Goal: Information Seeking & Learning: Learn about a topic

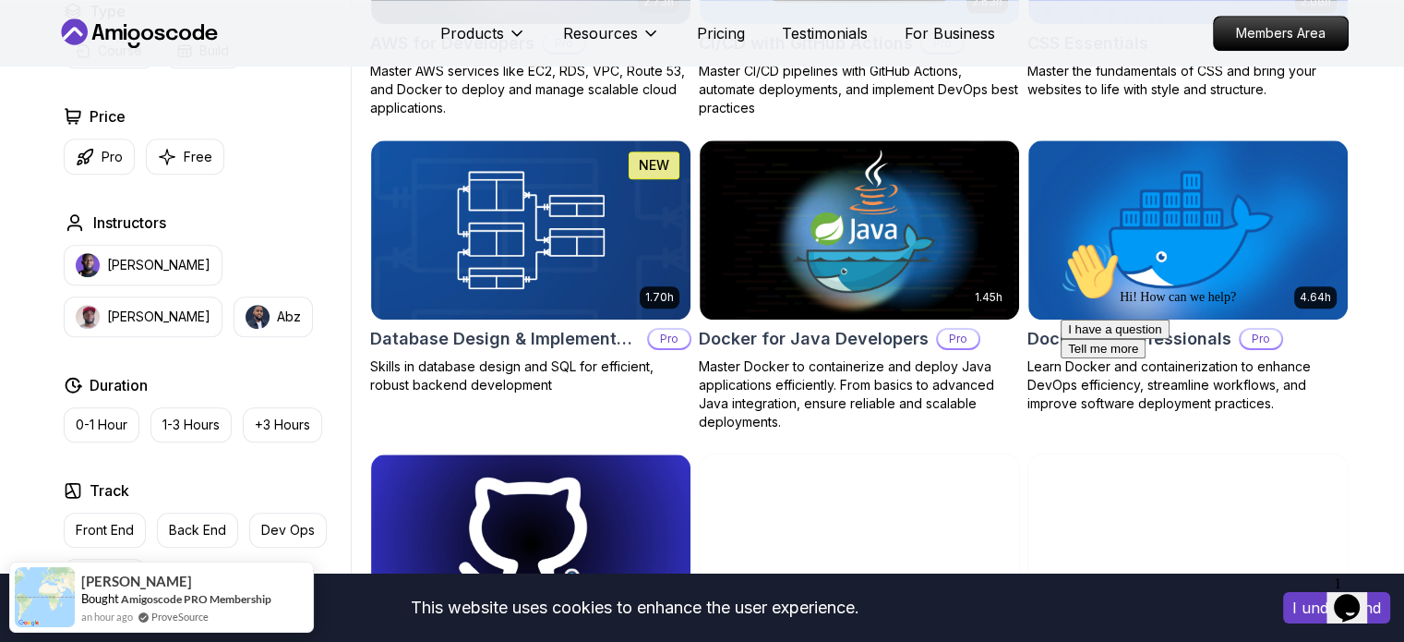
scroll to position [1662, 0]
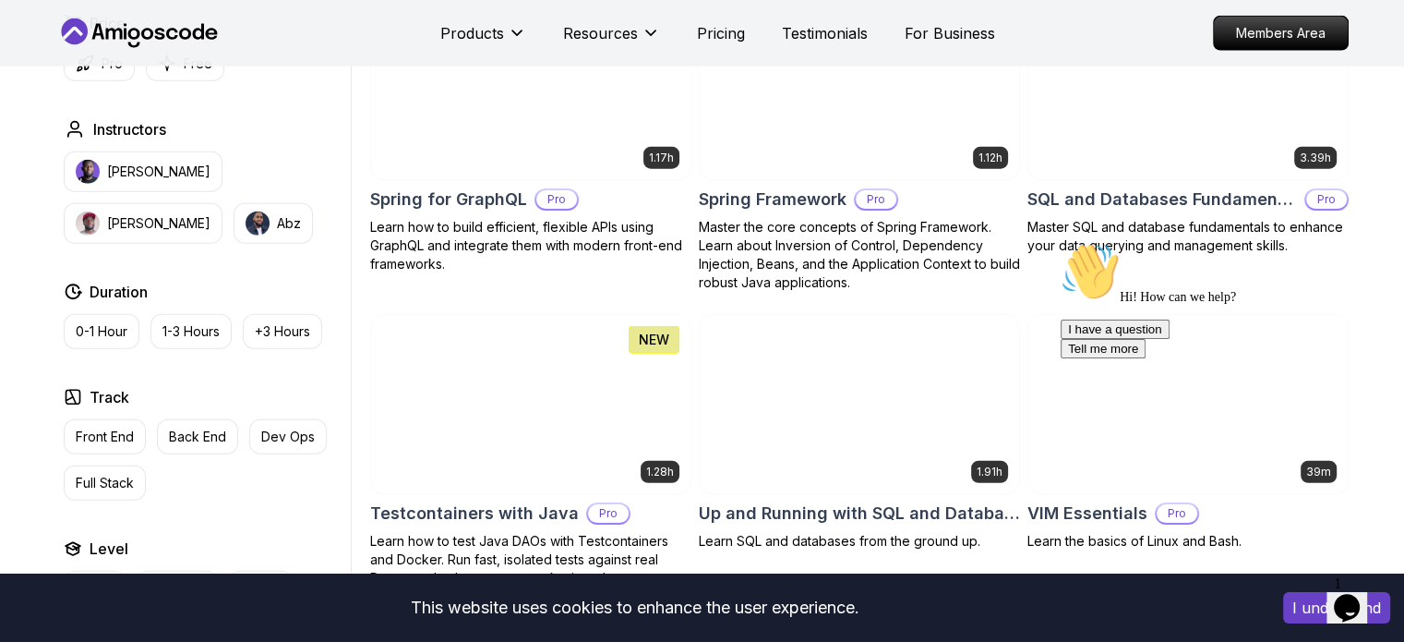
scroll to position [4709, 0]
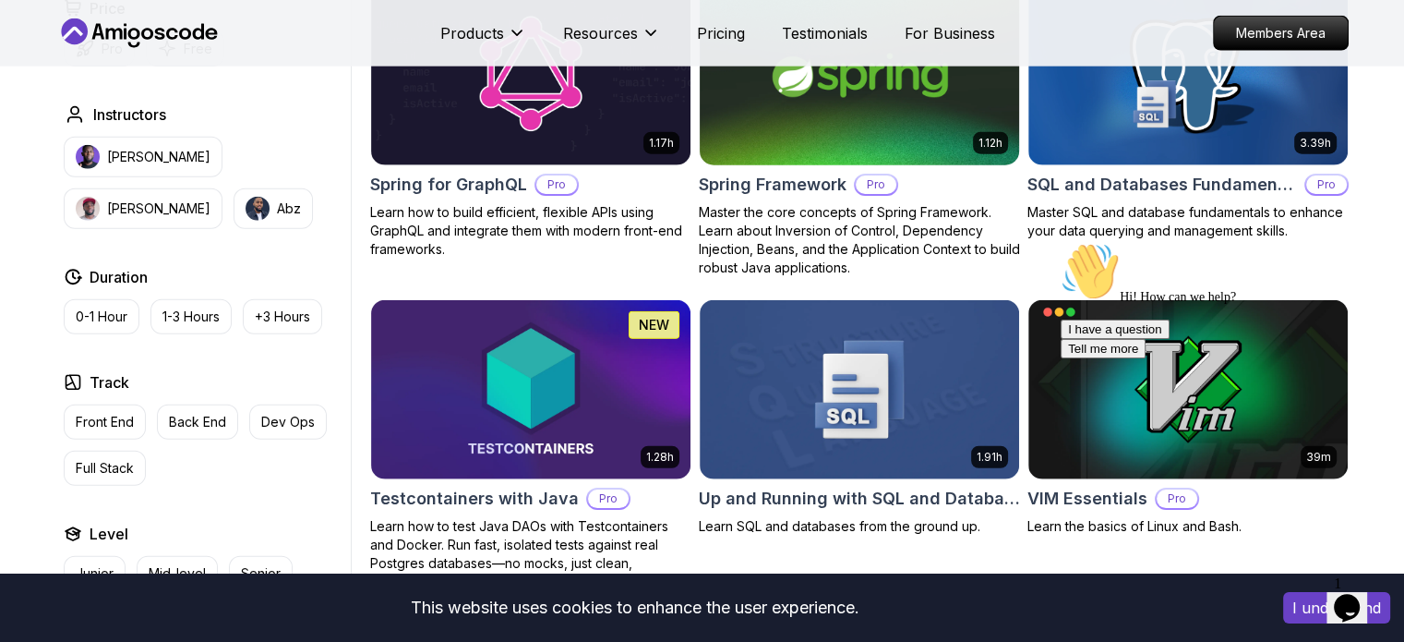
click at [776, 173] on h2 "Spring Framework" at bounding box center [773, 185] width 148 height 26
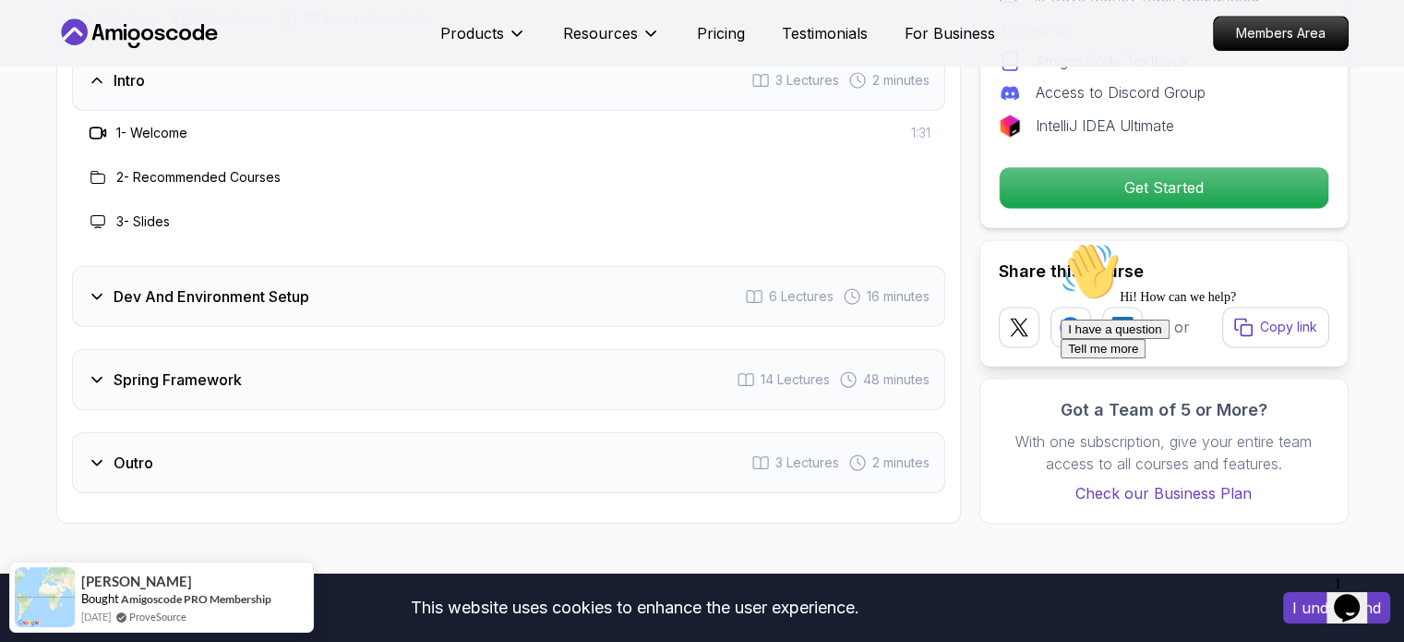
scroll to position [2677, 0]
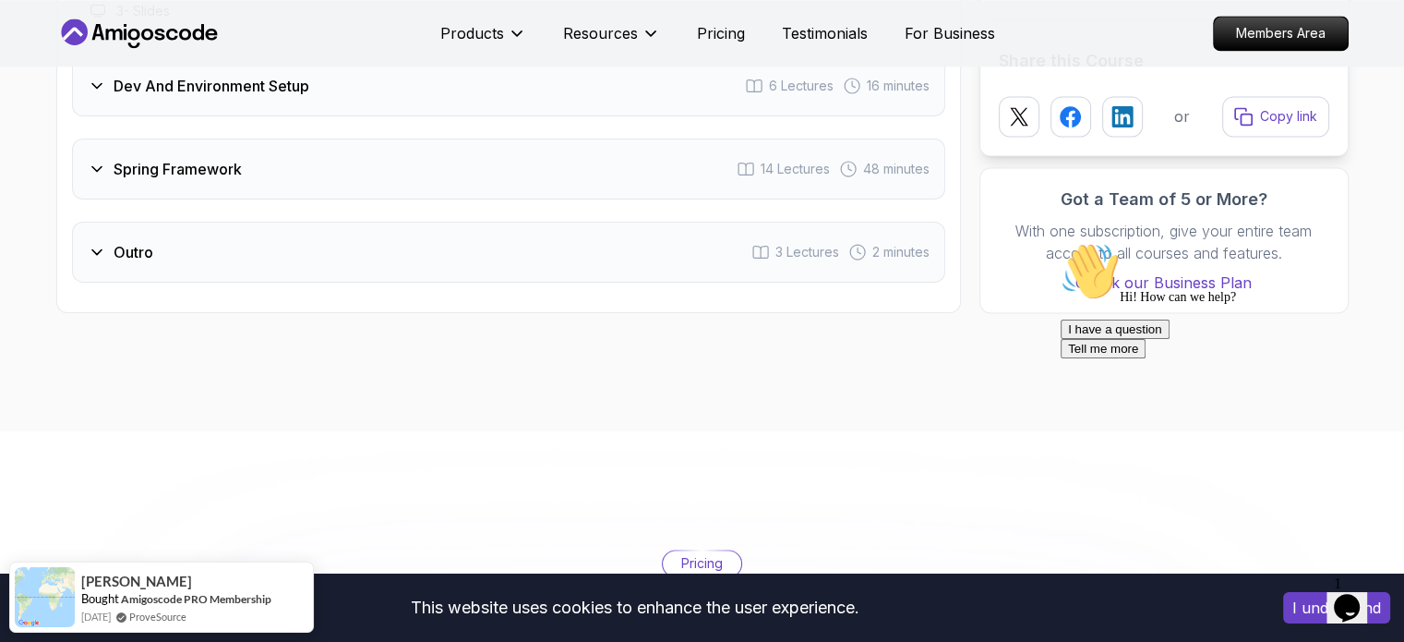
click at [319, 161] on div "Spring Framework 14 Lectures 48 minutes" at bounding box center [508, 168] width 873 height 61
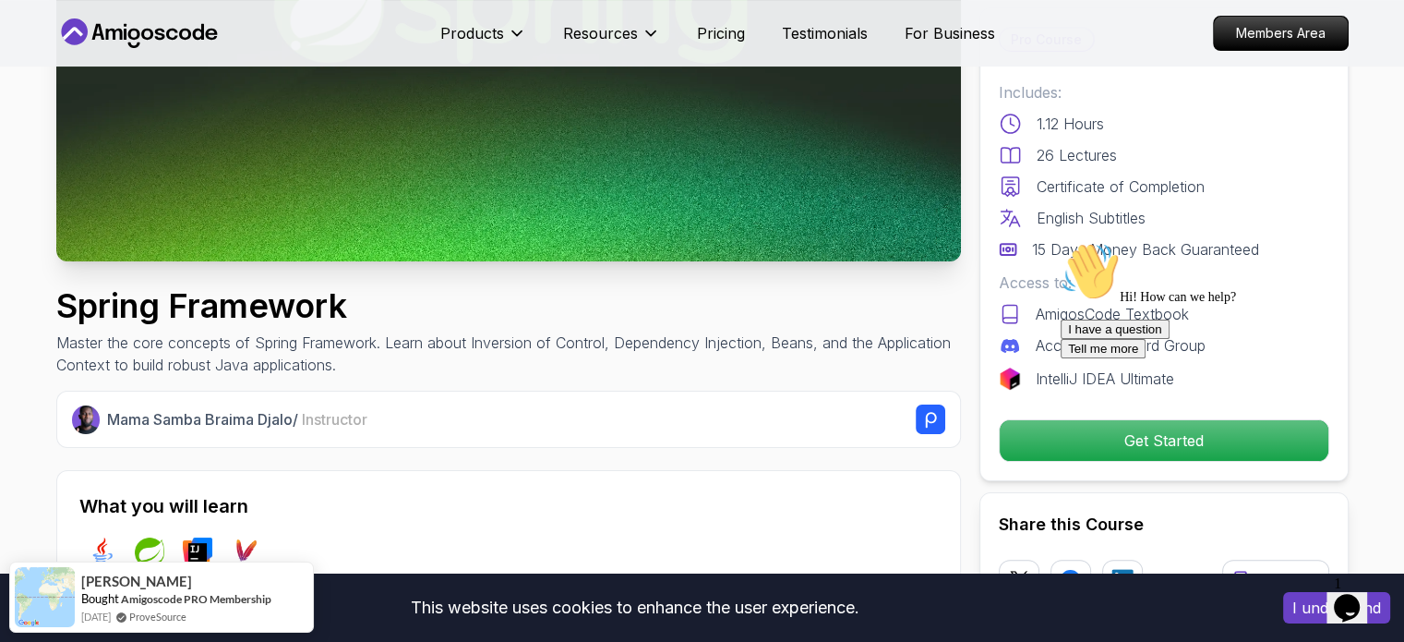
scroll to position [369, 0]
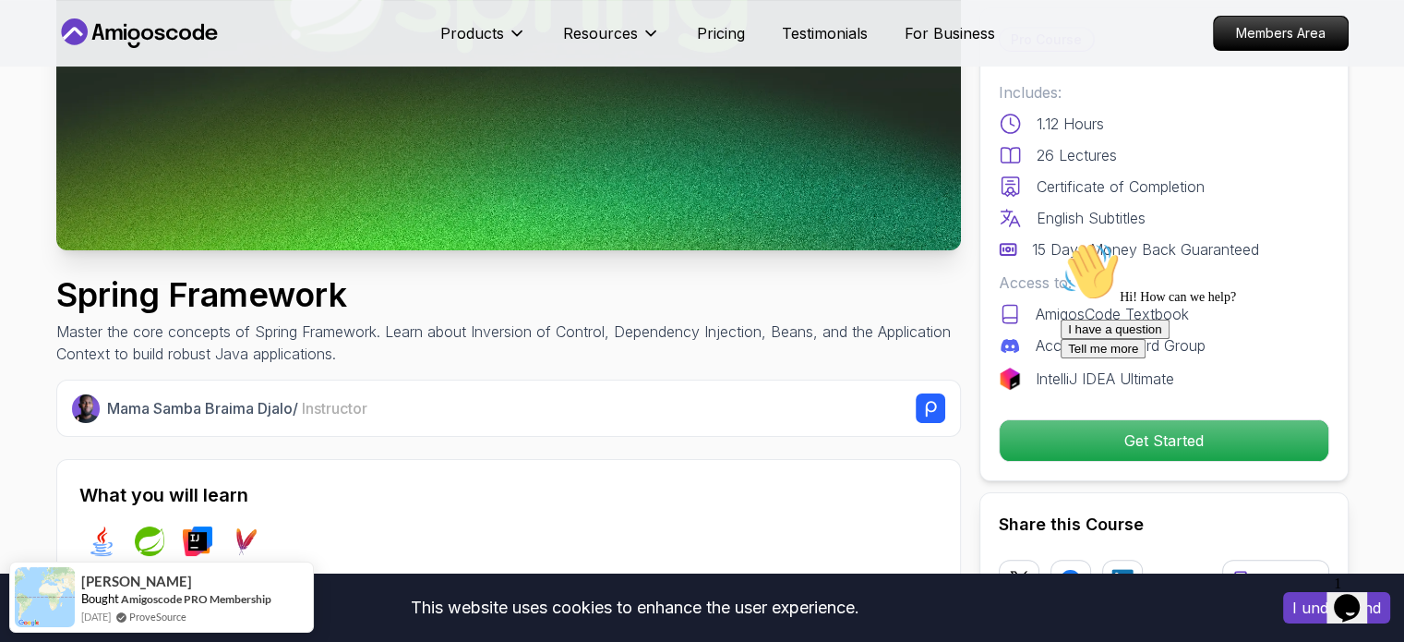
click at [1080, 305] on div "Hi! How can we help?" at bounding box center [1227, 273] width 332 height 63
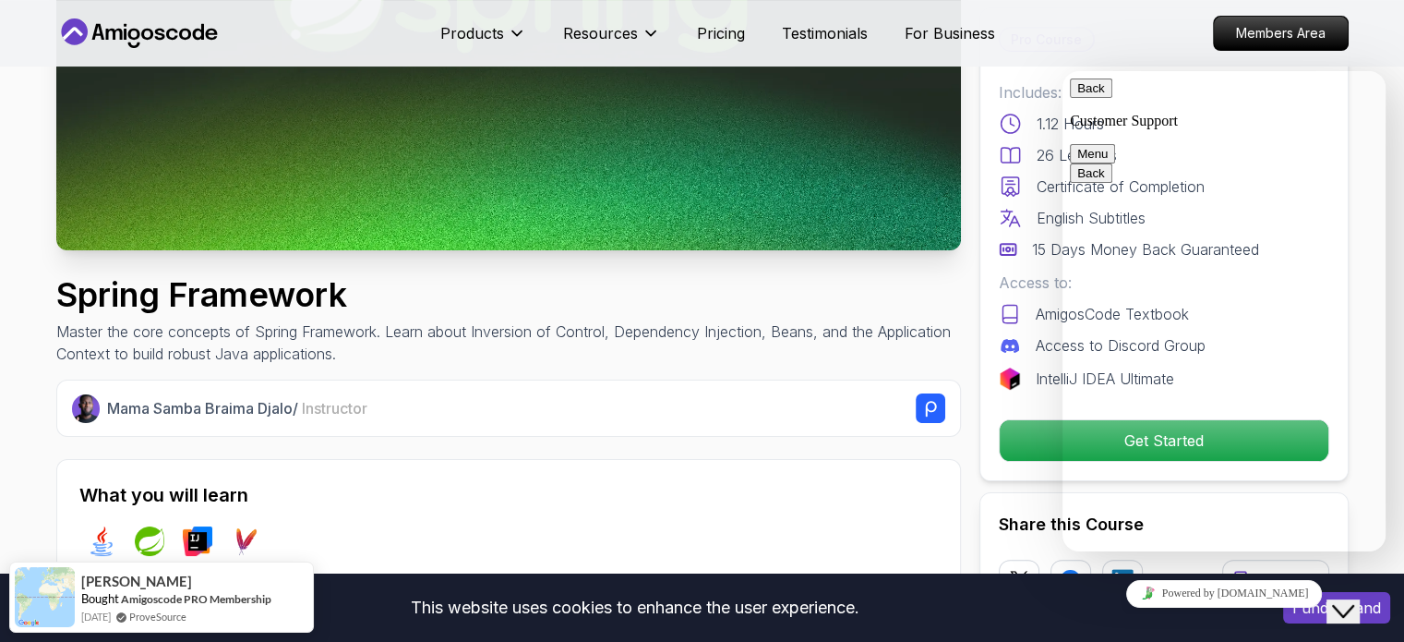
click at [1360, 599] on button "Close Chat This icon closes the chat window." at bounding box center [1343, 611] width 33 height 24
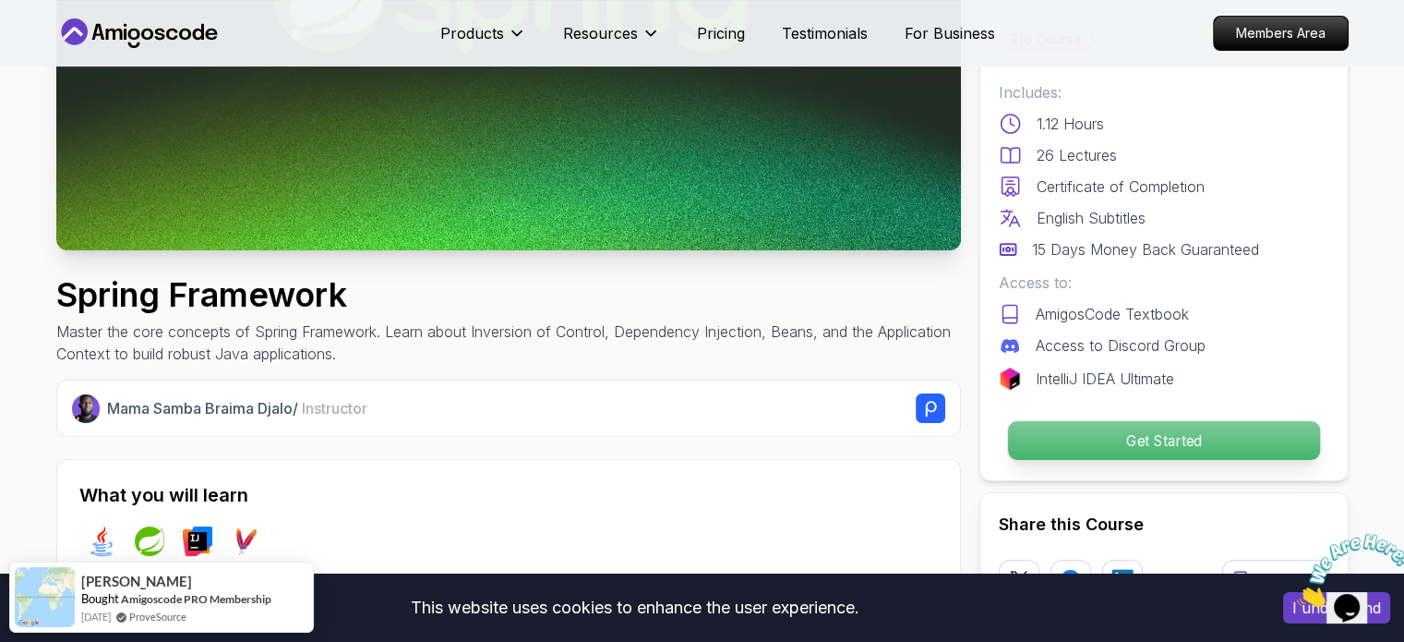
click at [1106, 438] on p "Get Started" at bounding box center [1163, 440] width 312 height 39
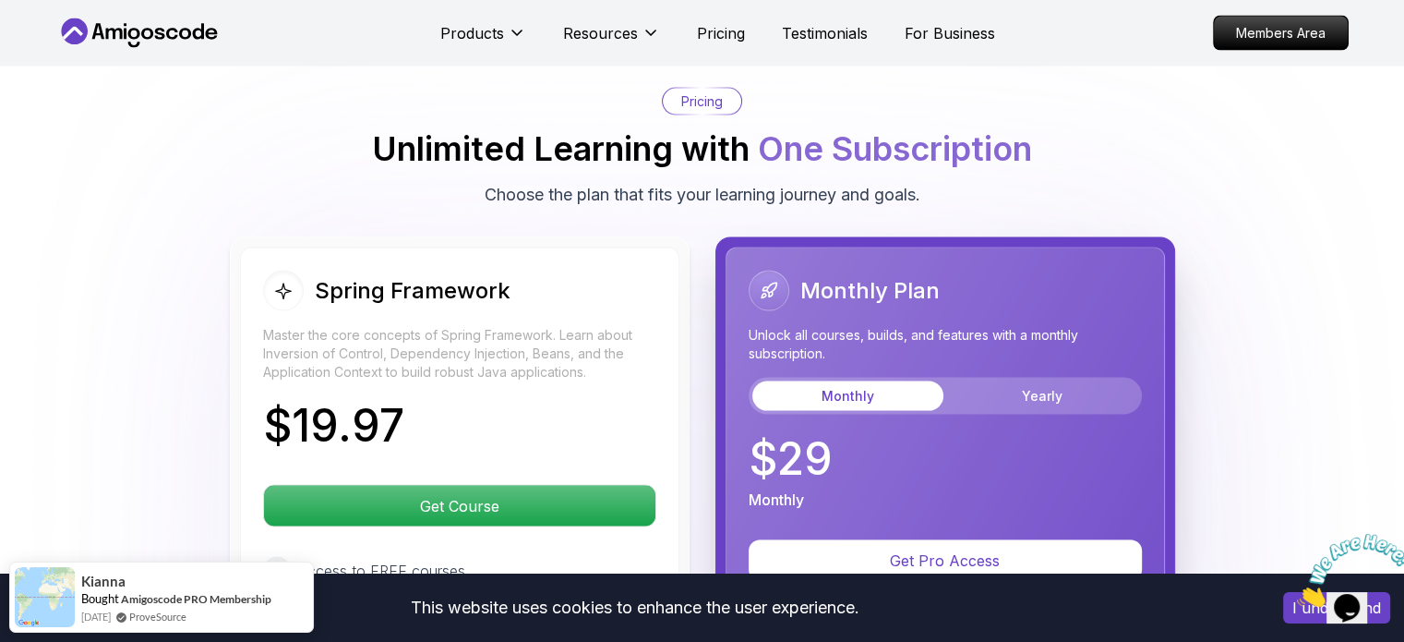
scroll to position [3660, 0]
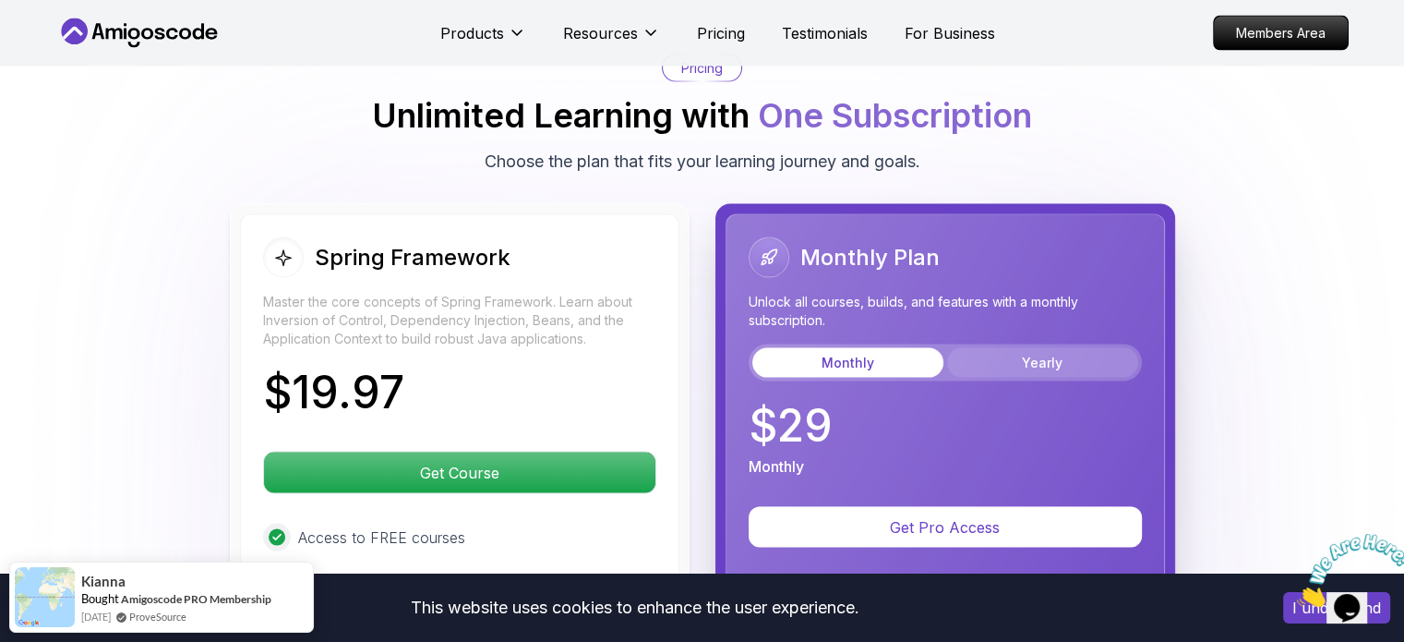
click at [1027, 348] on button "Yearly" at bounding box center [1042, 363] width 191 height 30
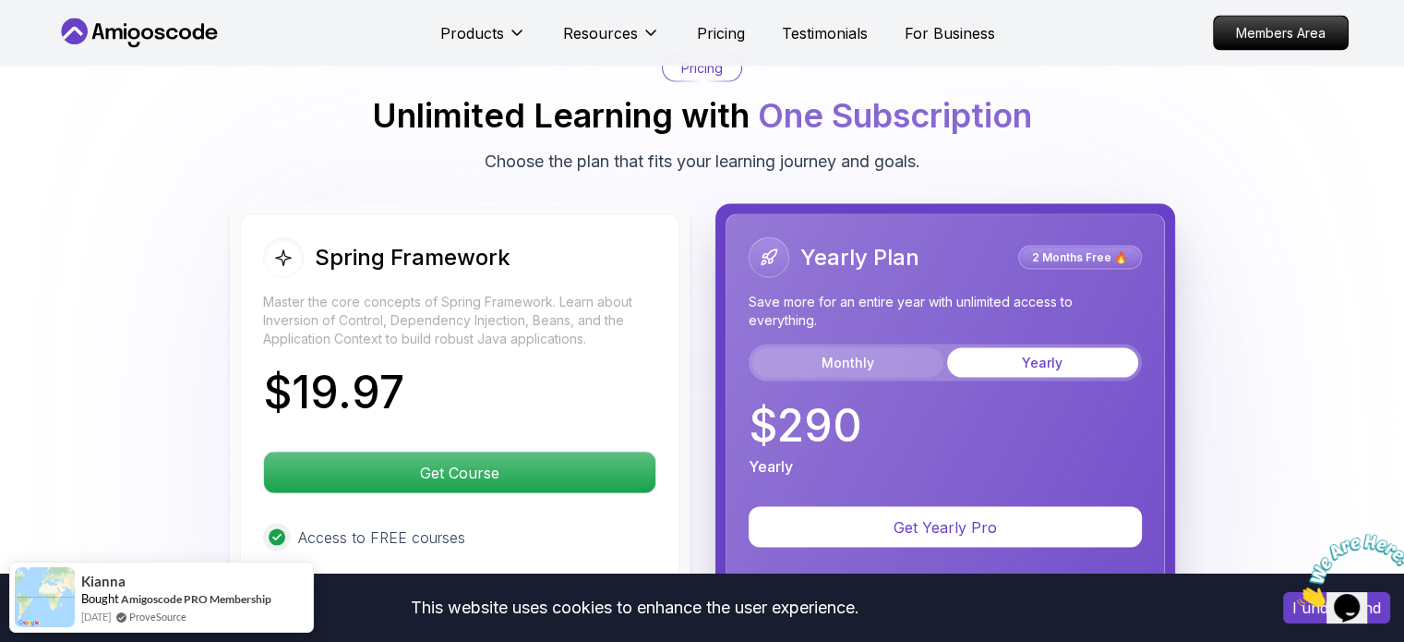
click at [889, 348] on button "Monthly" at bounding box center [847, 363] width 191 height 30
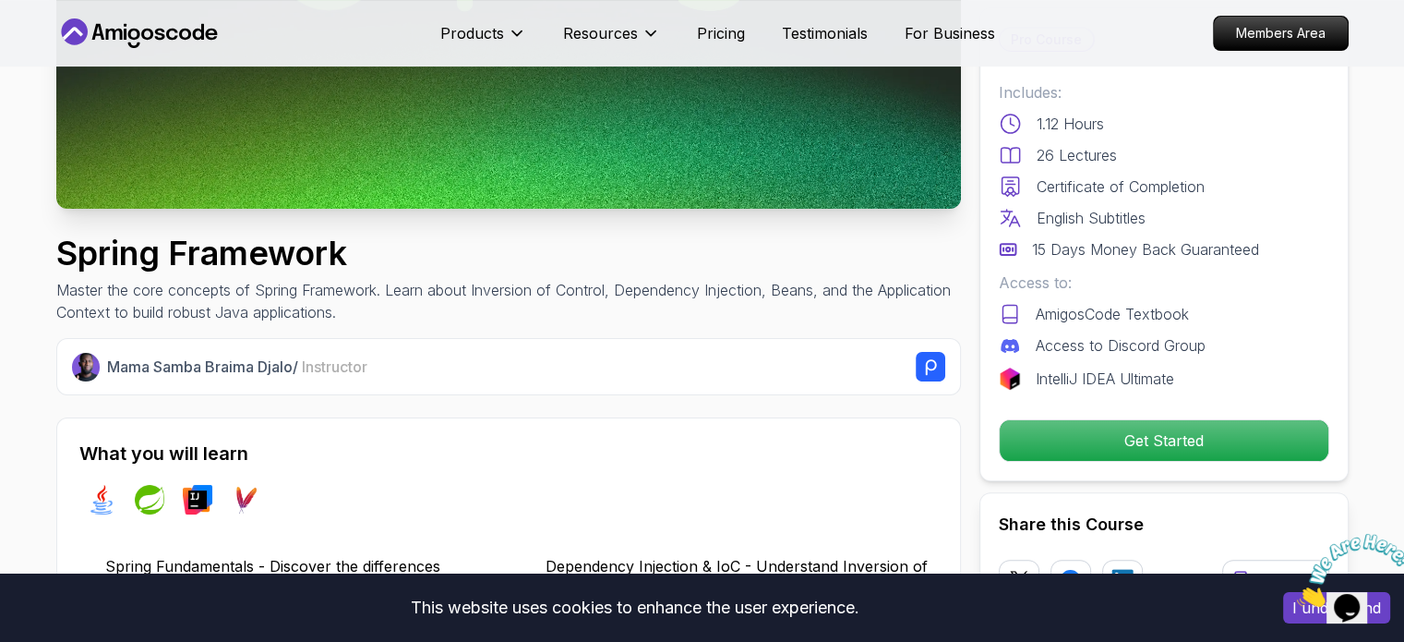
scroll to position [0, 0]
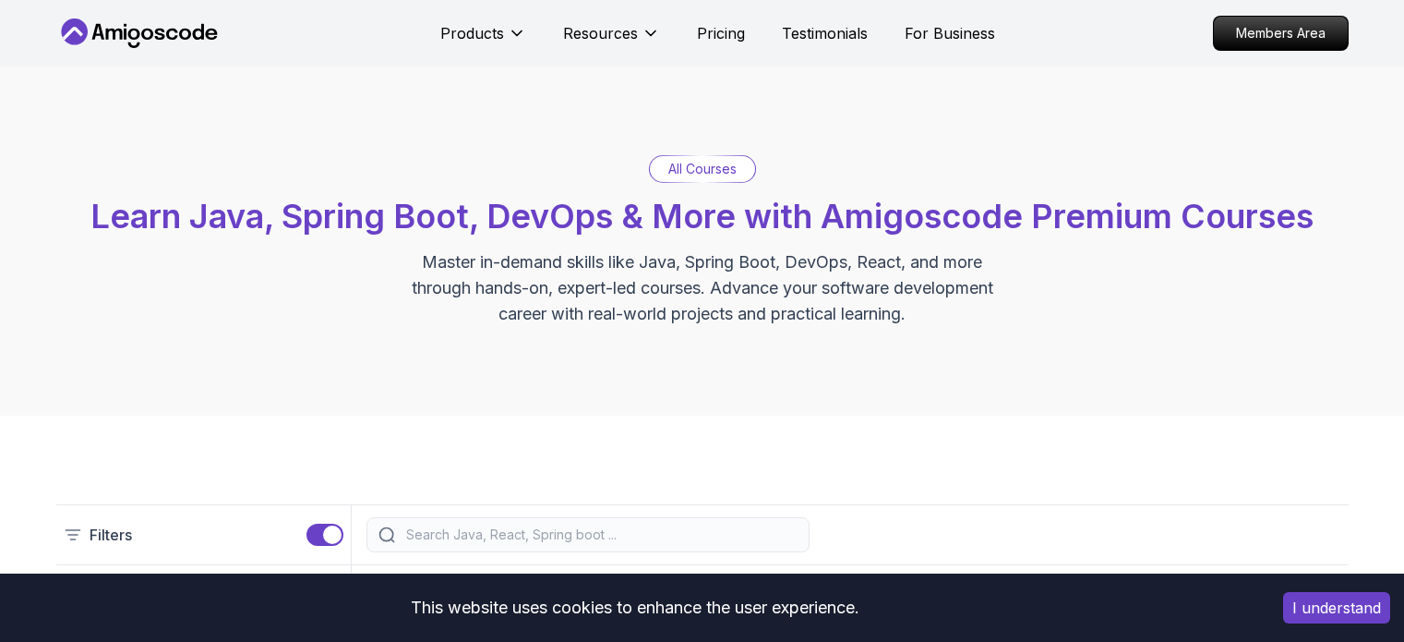
click at [510, 525] on input "search" at bounding box center [600, 534] width 395 height 18
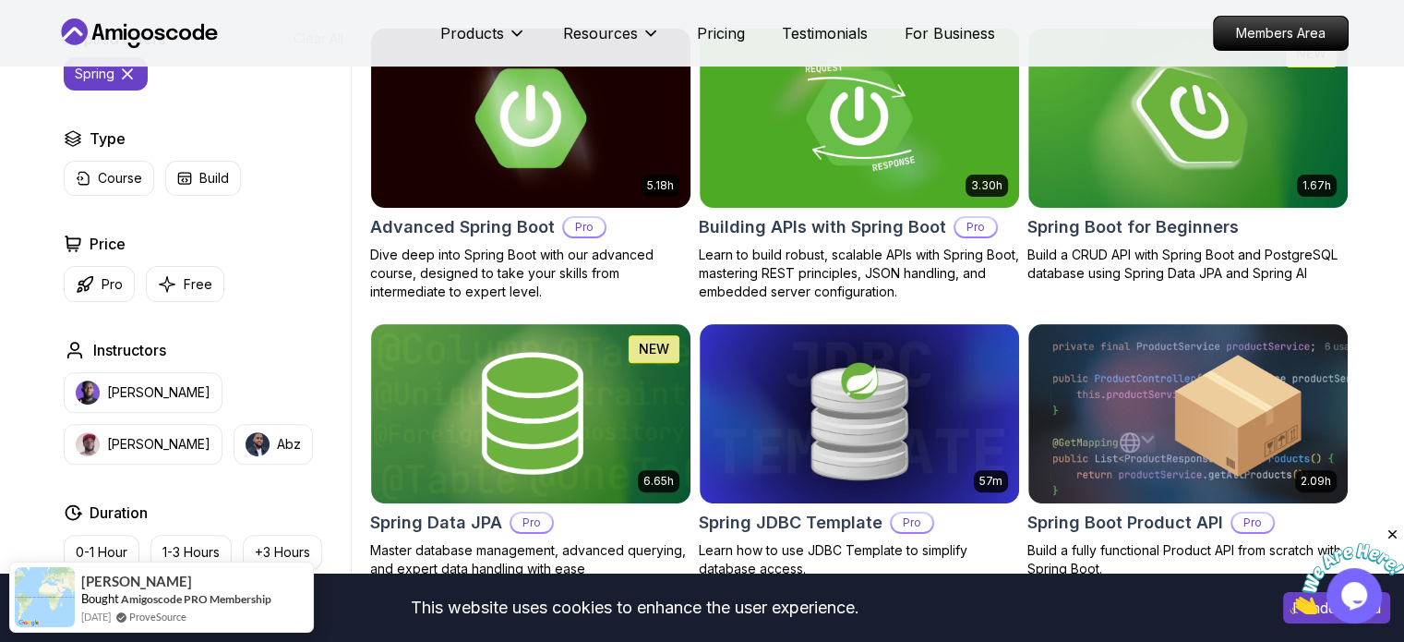
scroll to position [554, 0]
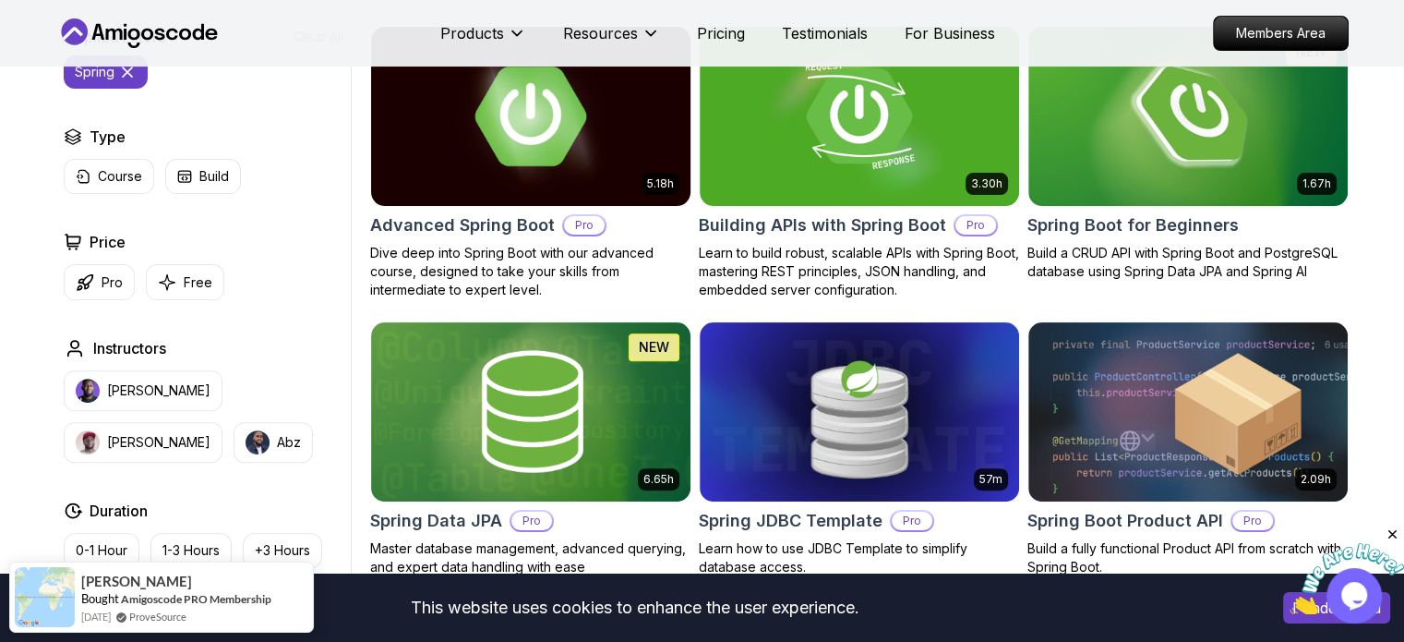
type input "Spring"
click at [486, 224] on h2 "Advanced Spring Boot" at bounding box center [462, 225] width 185 height 26
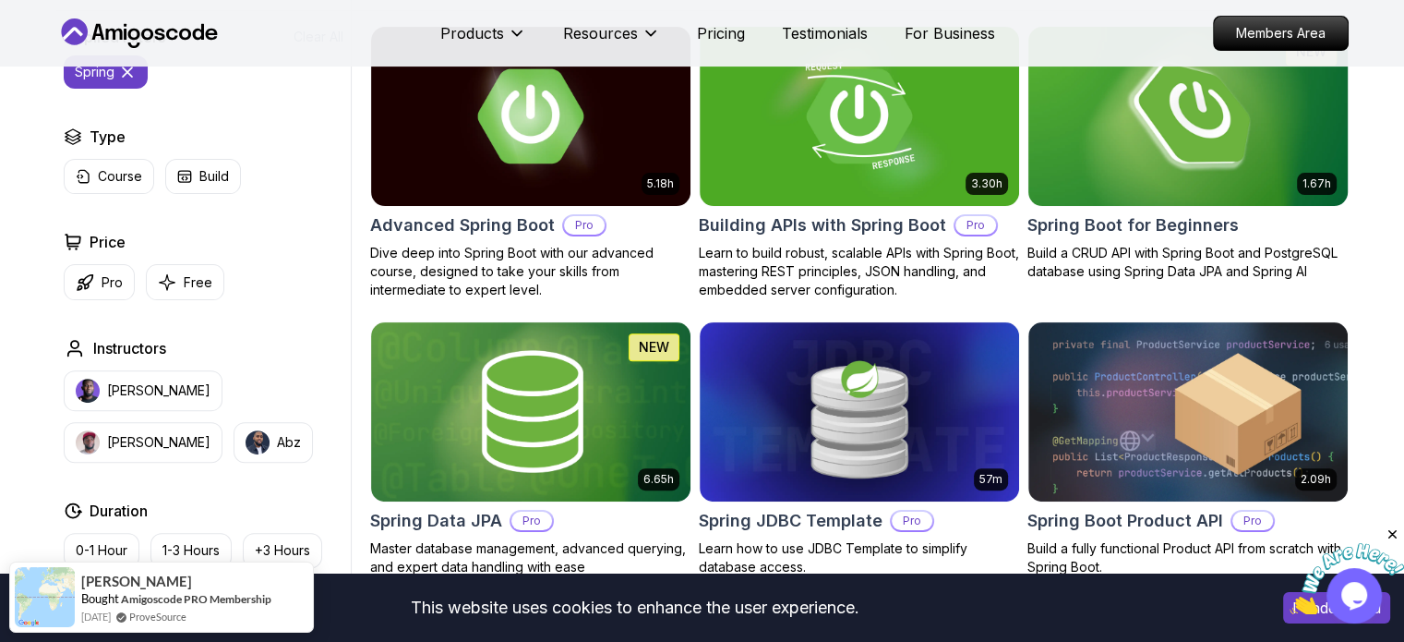
click at [1141, 217] on h2 "Spring Boot for Beginners" at bounding box center [1133, 225] width 211 height 26
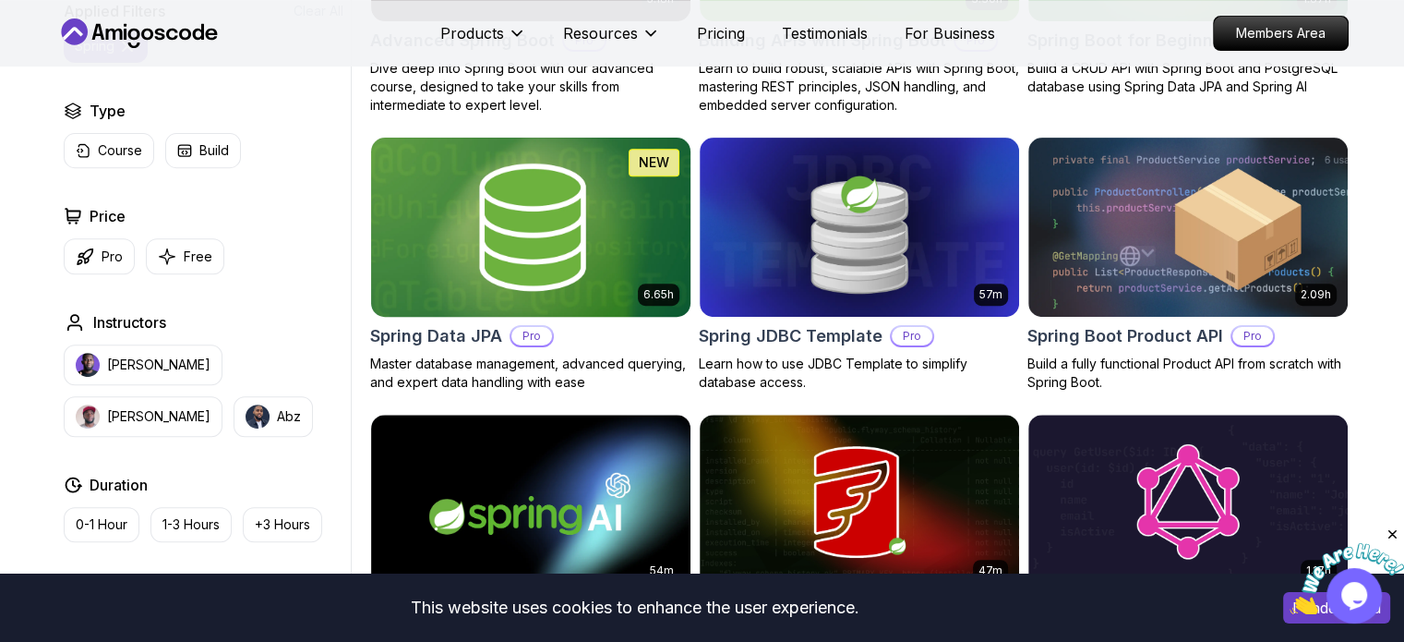
click at [465, 339] on h2 "Spring Data JPA" at bounding box center [436, 336] width 132 height 26
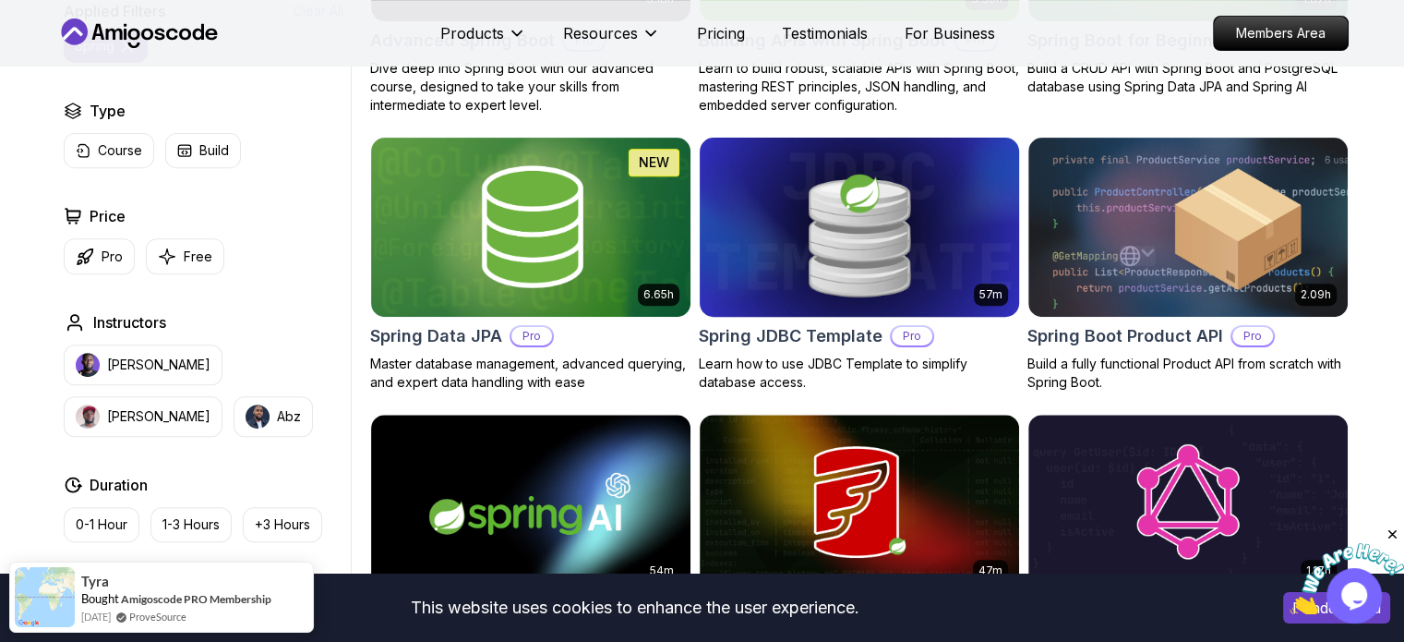
click at [824, 333] on h2 "Spring JDBC Template" at bounding box center [791, 336] width 184 height 26
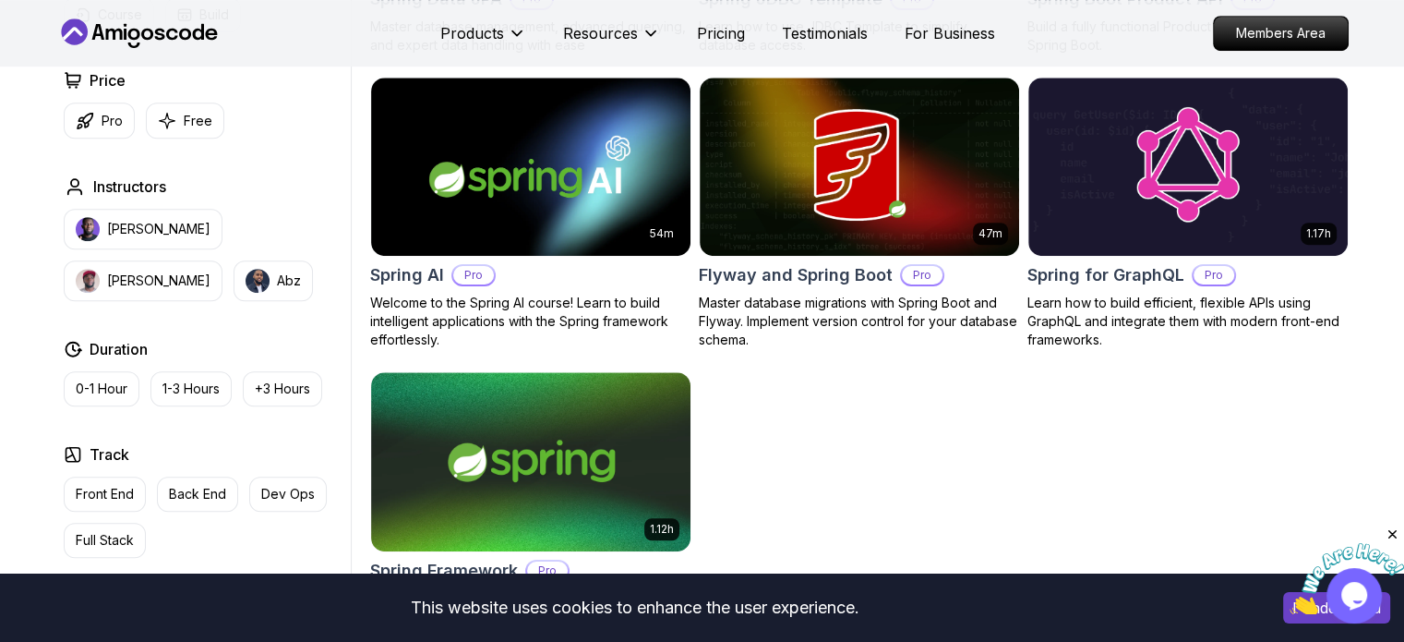
scroll to position [1108, 0]
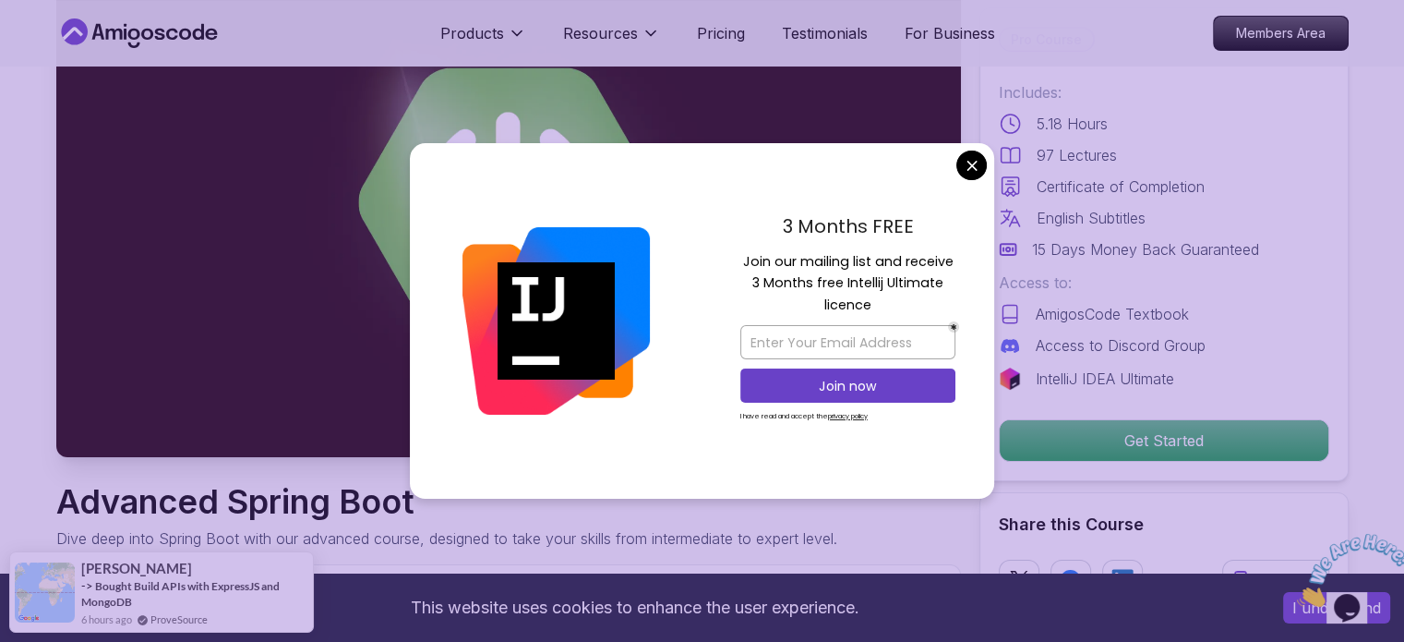
scroll to position [185, 0]
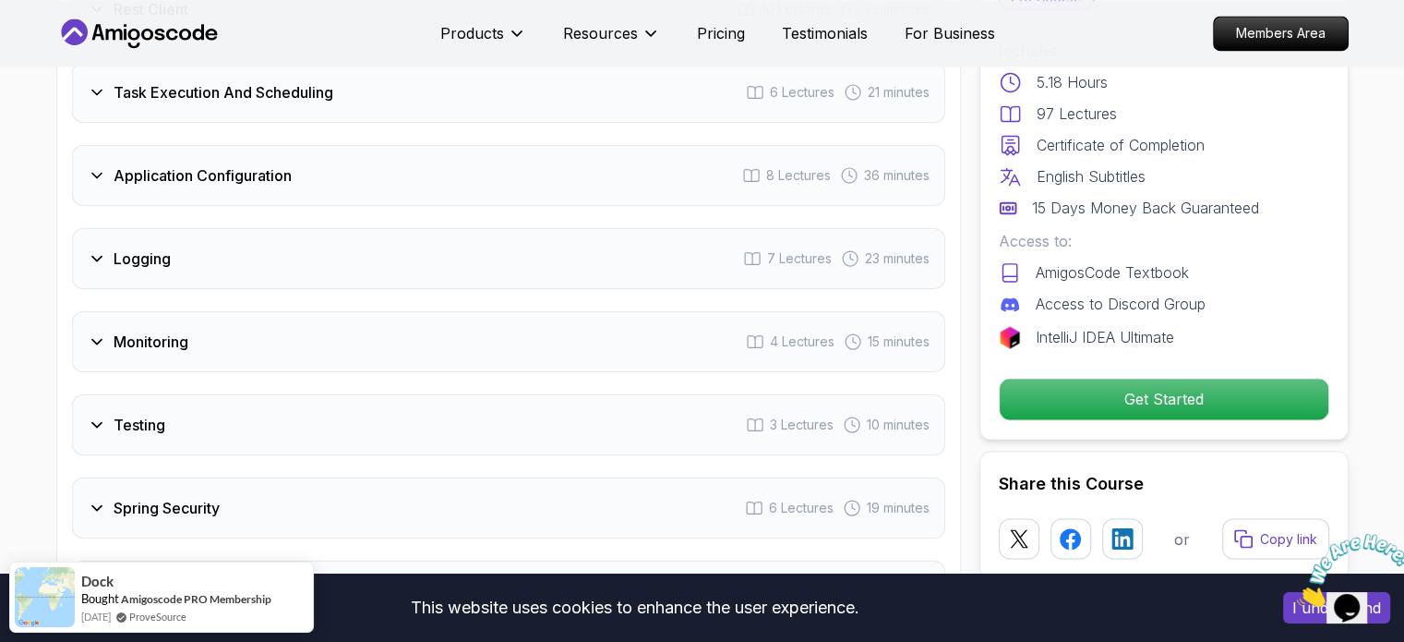
scroll to position [3139, 0]
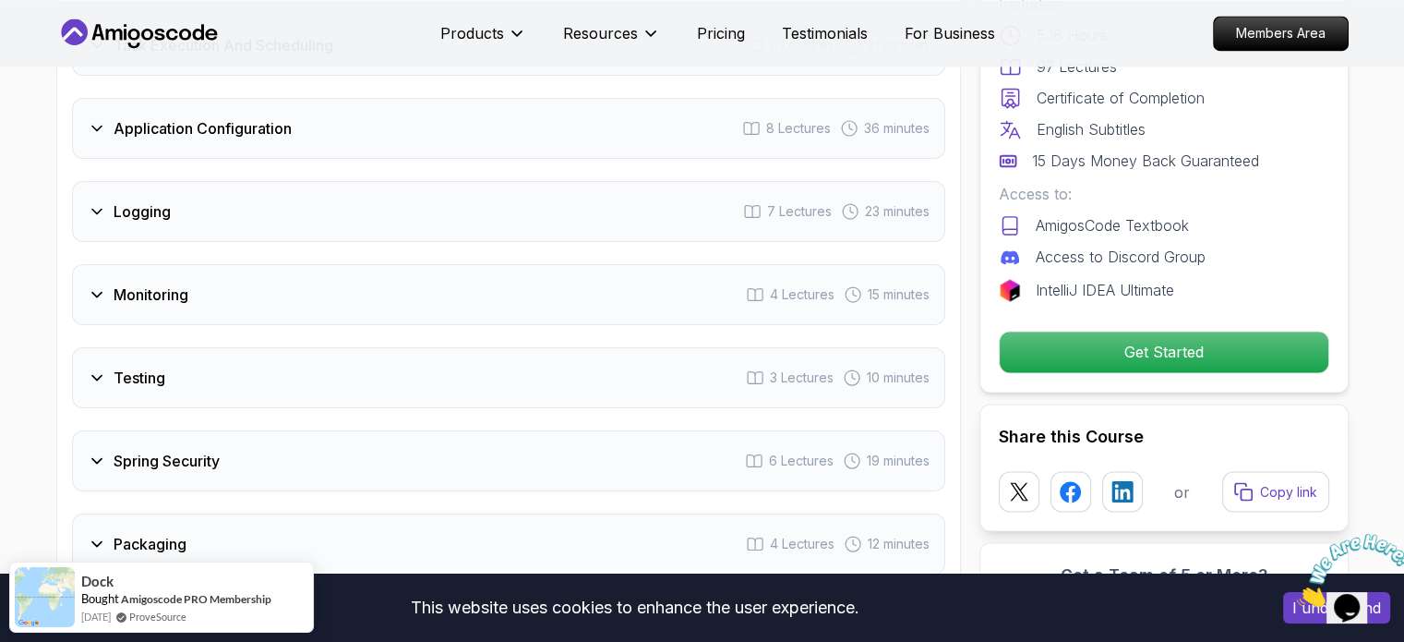
click at [292, 430] on div "Spring Security 6 Lectures 19 minutes" at bounding box center [508, 460] width 873 height 61
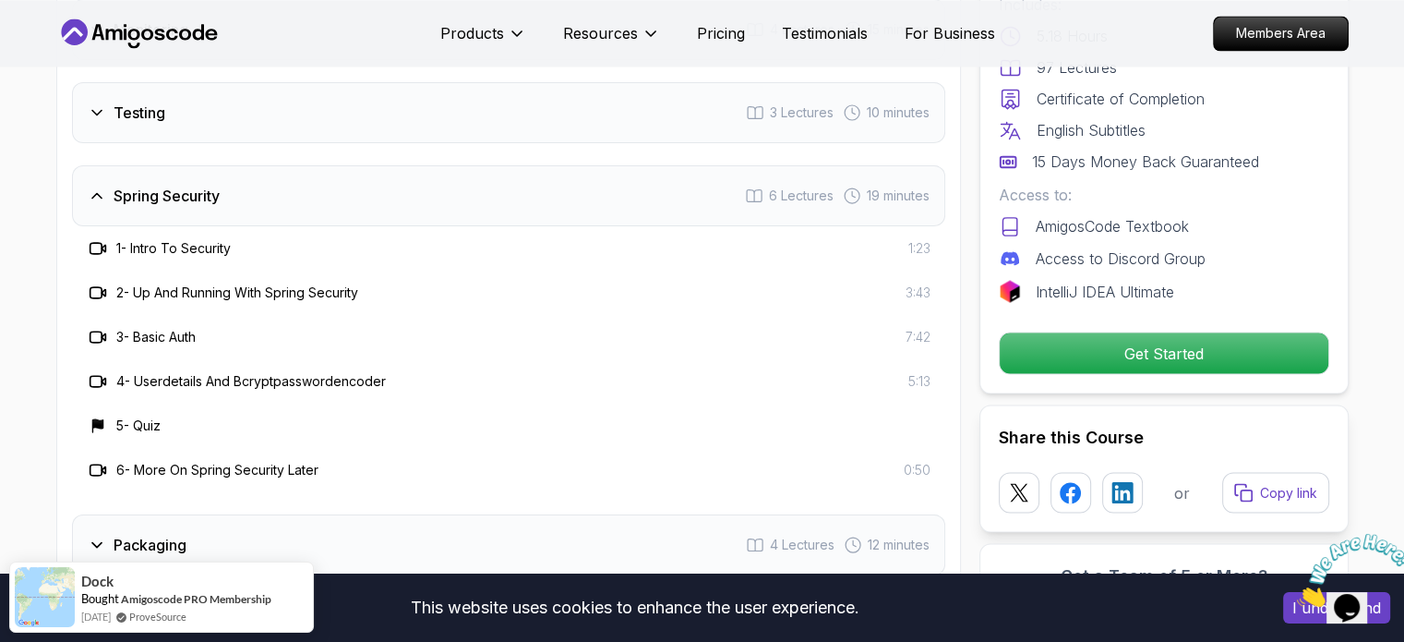
scroll to position [3283, 0]
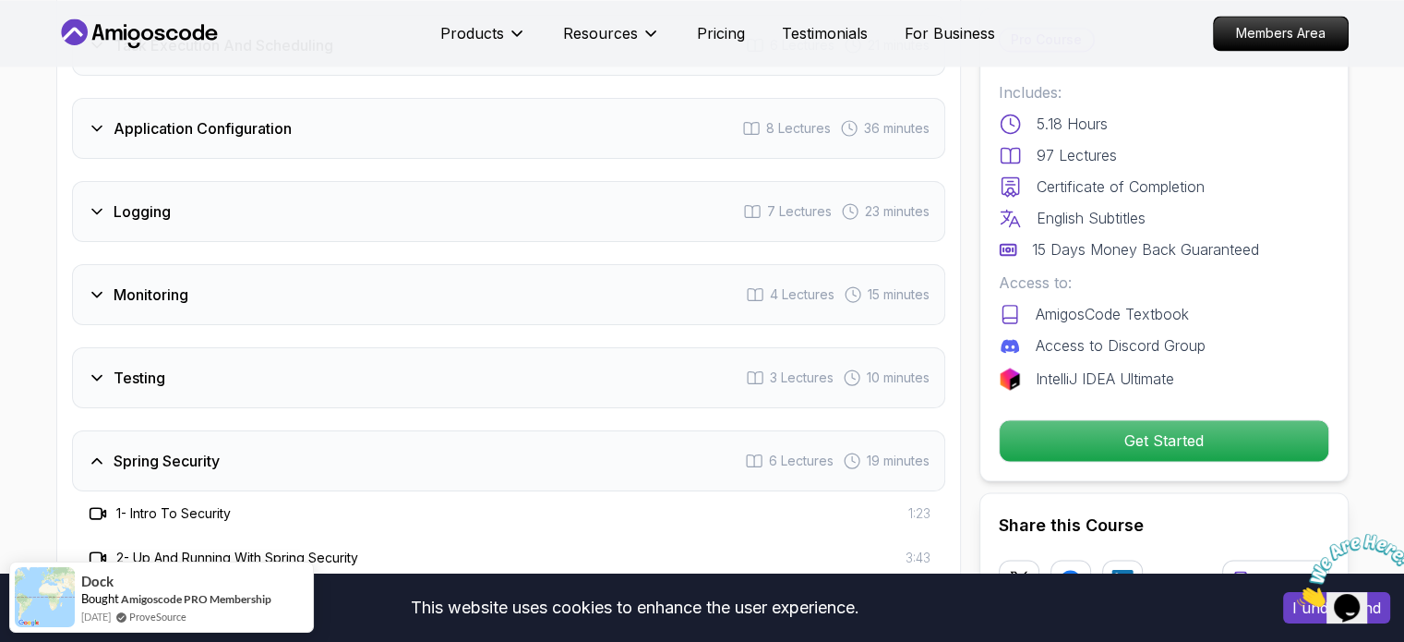
click at [336, 347] on div "Testing 3 Lectures 10 minutes" at bounding box center [508, 377] width 873 height 61
